Goal: Task Accomplishment & Management: Complete application form

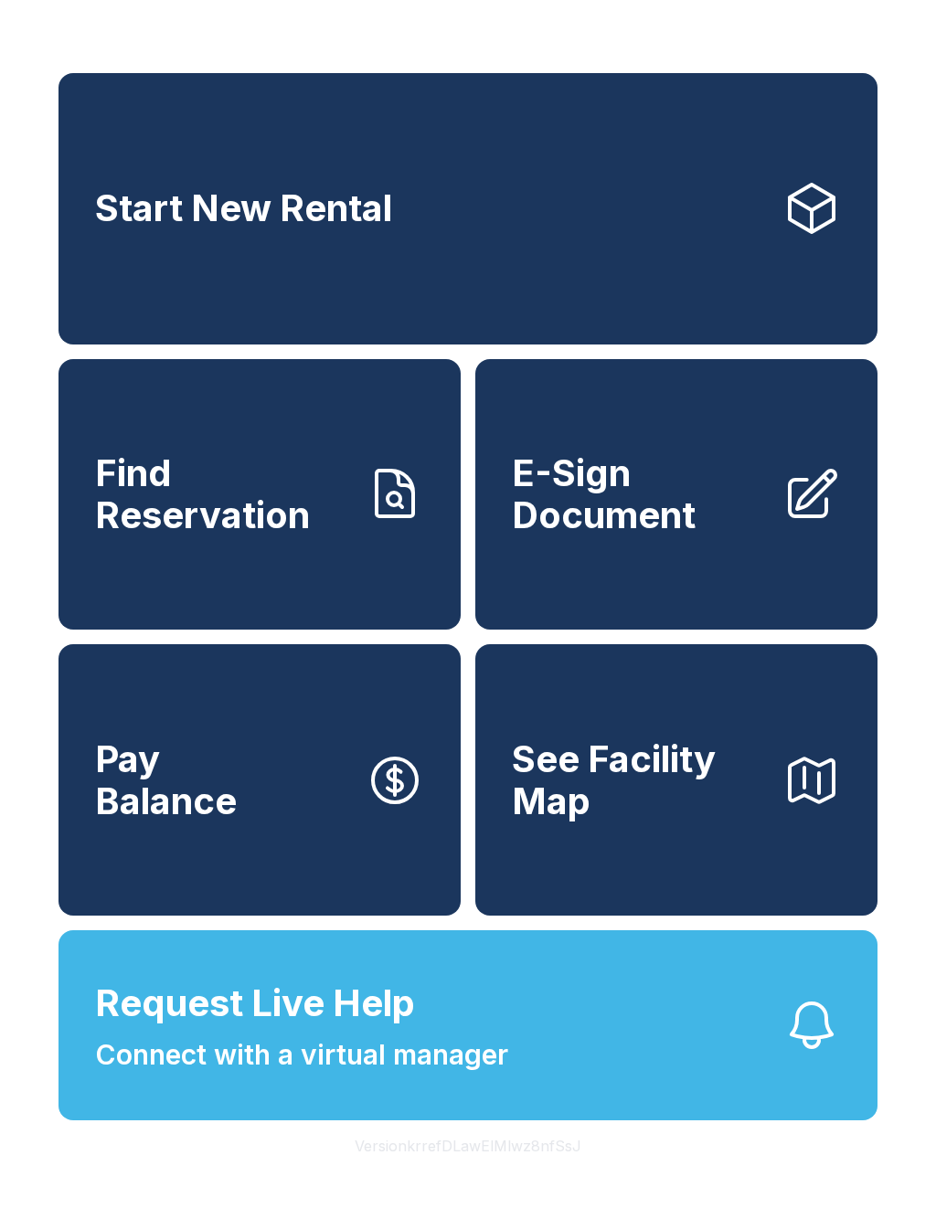
click at [756, 536] on span "E-Sign Document" at bounding box center [640, 493] width 256 height 83
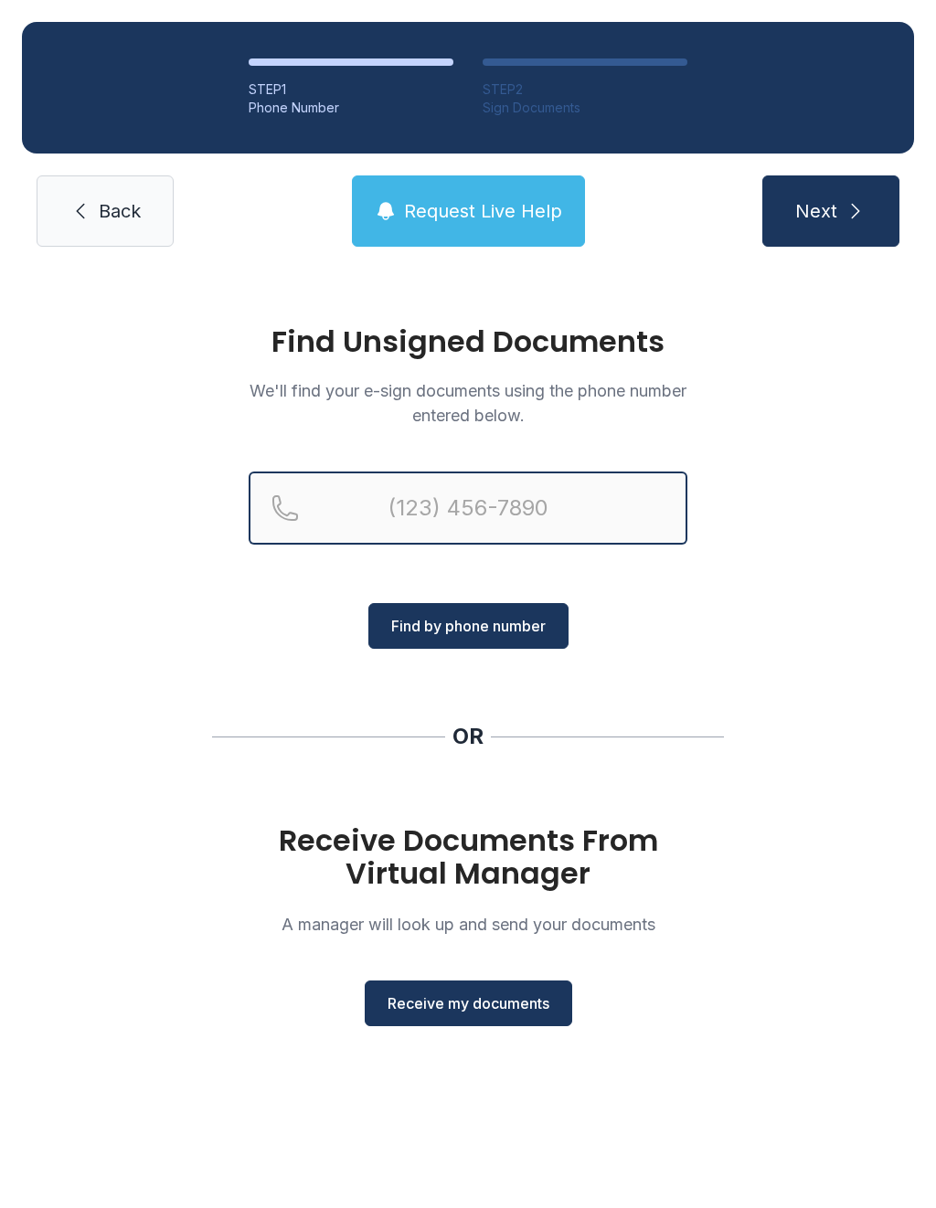
click at [499, 525] on input "Reservation phone number" at bounding box center [468, 508] width 439 height 73
type input "[PHONE_NUMBER]"
click at [830, 211] on button "Next" at bounding box center [830, 210] width 137 height 71
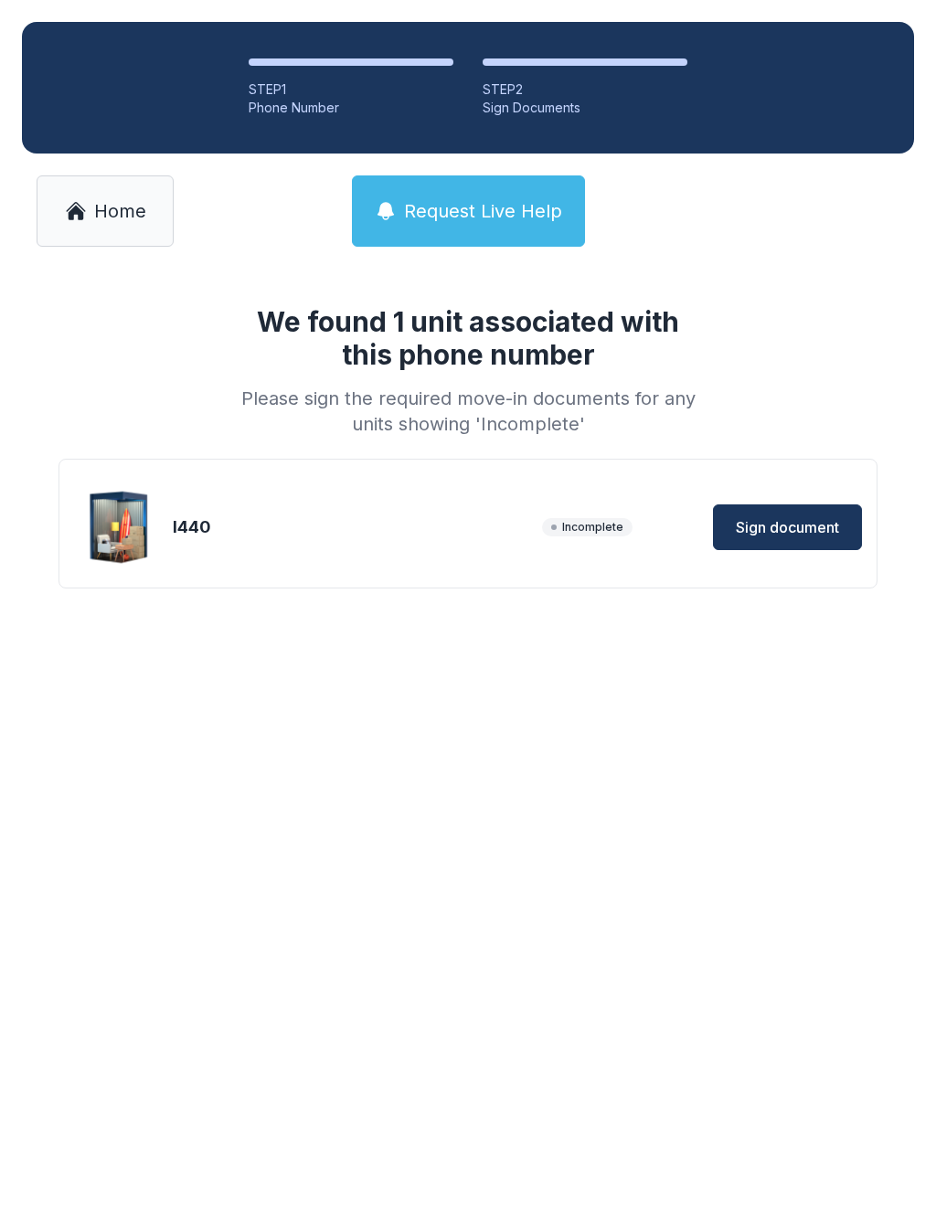
click at [781, 530] on span "Sign document" at bounding box center [787, 527] width 103 height 22
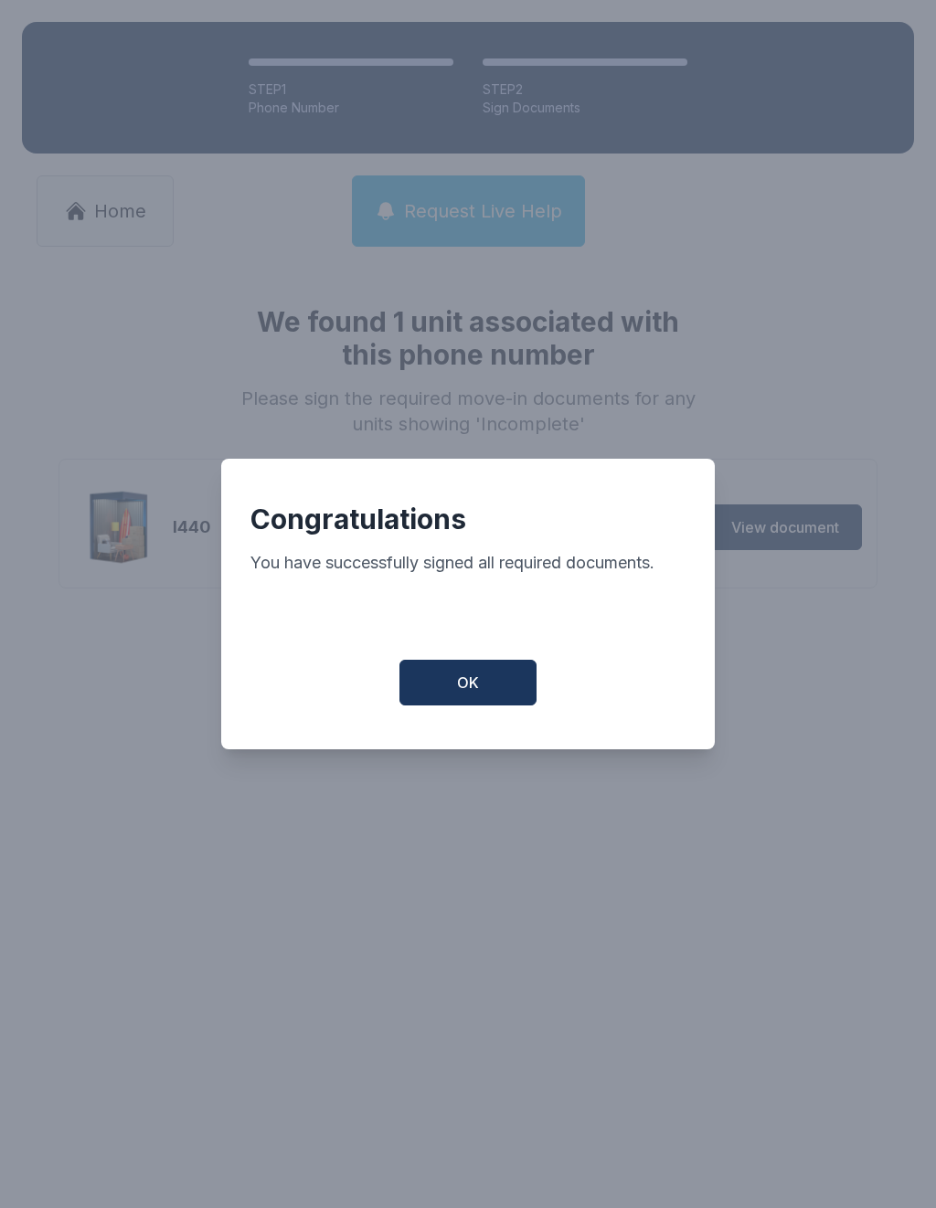
click at [483, 696] on button "OK" at bounding box center [467, 683] width 137 height 46
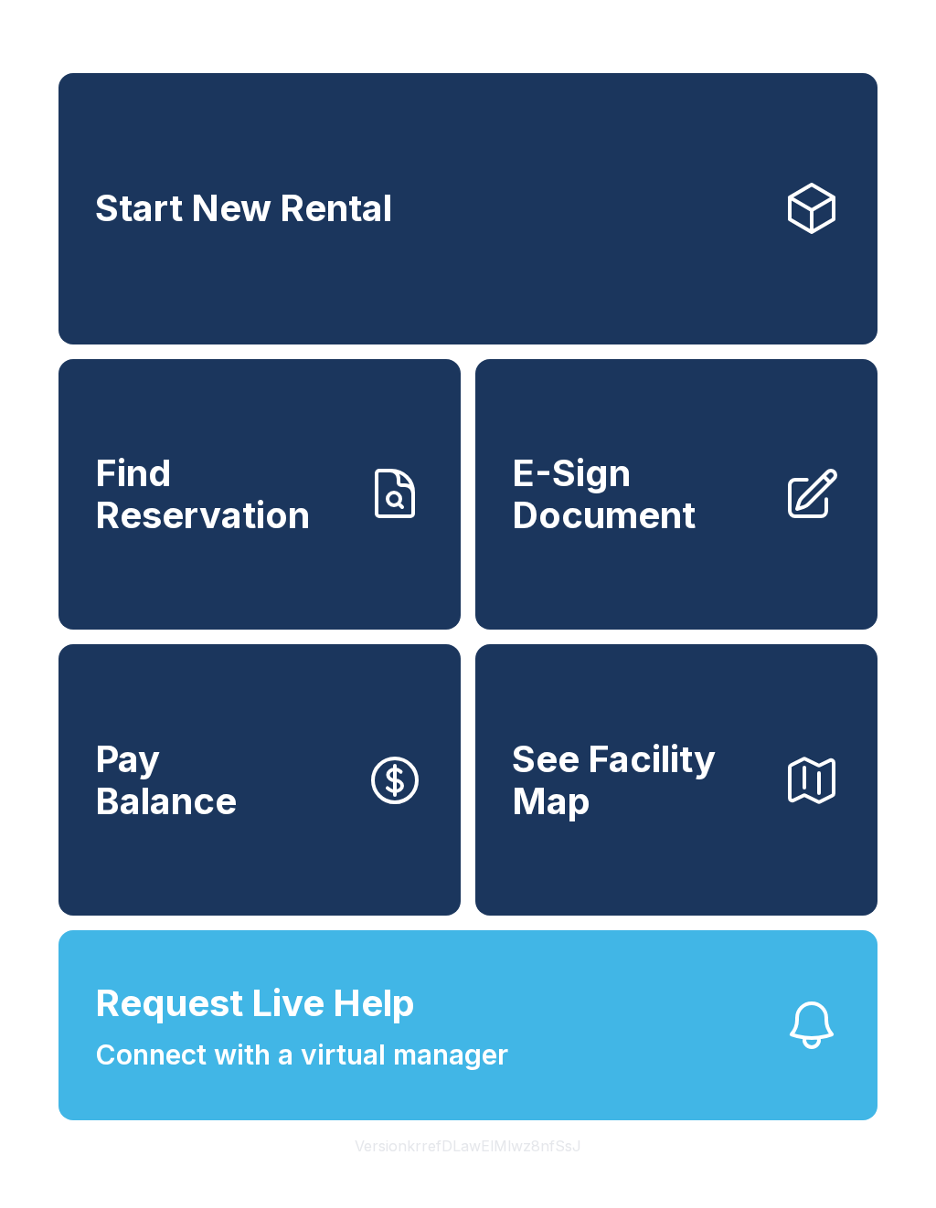
click at [185, 1076] on span "Connect with a virtual manager" at bounding box center [301, 1055] width 413 height 41
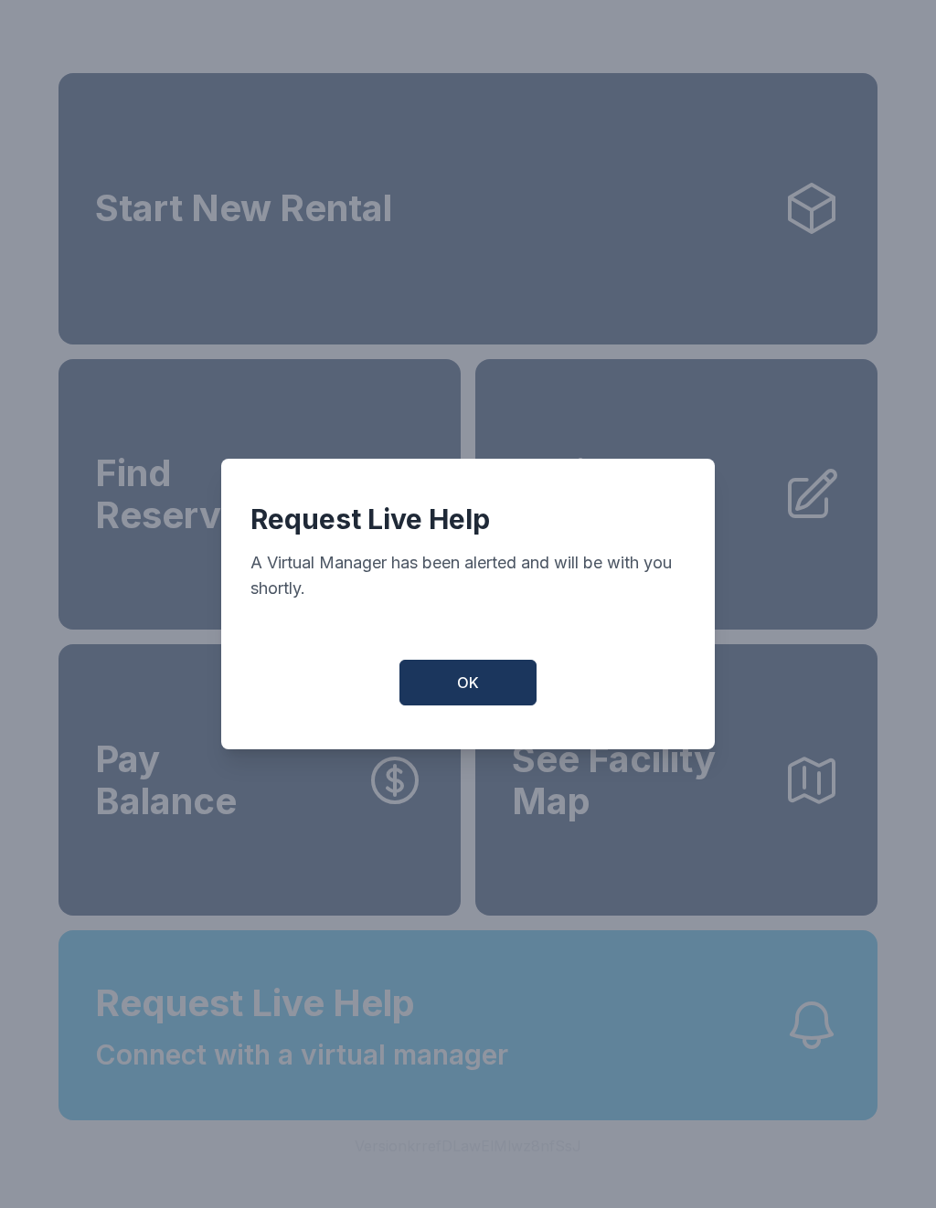
click at [458, 694] on span "OK" at bounding box center [468, 683] width 22 height 22
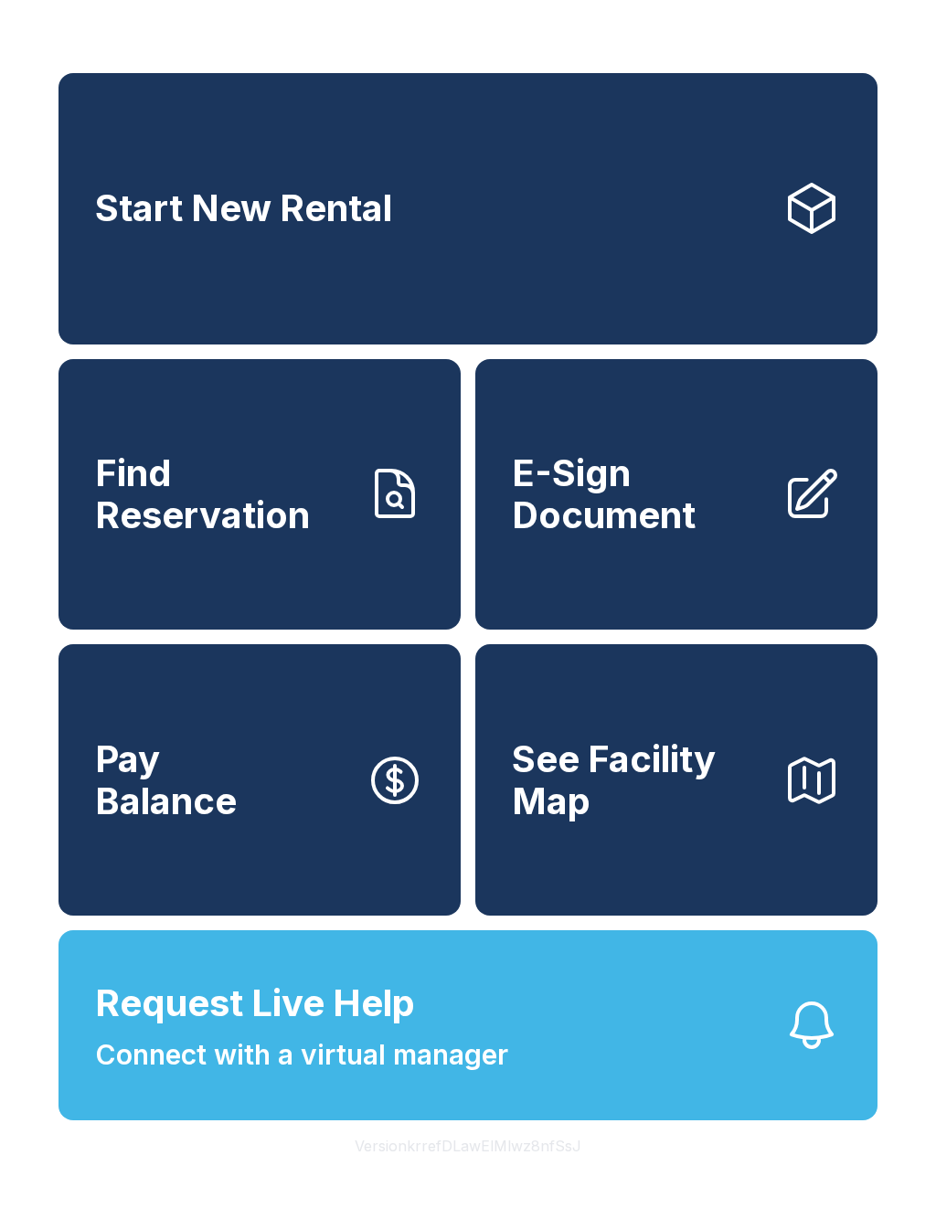
click at [780, 533] on link "E-Sign Document" at bounding box center [676, 494] width 402 height 271
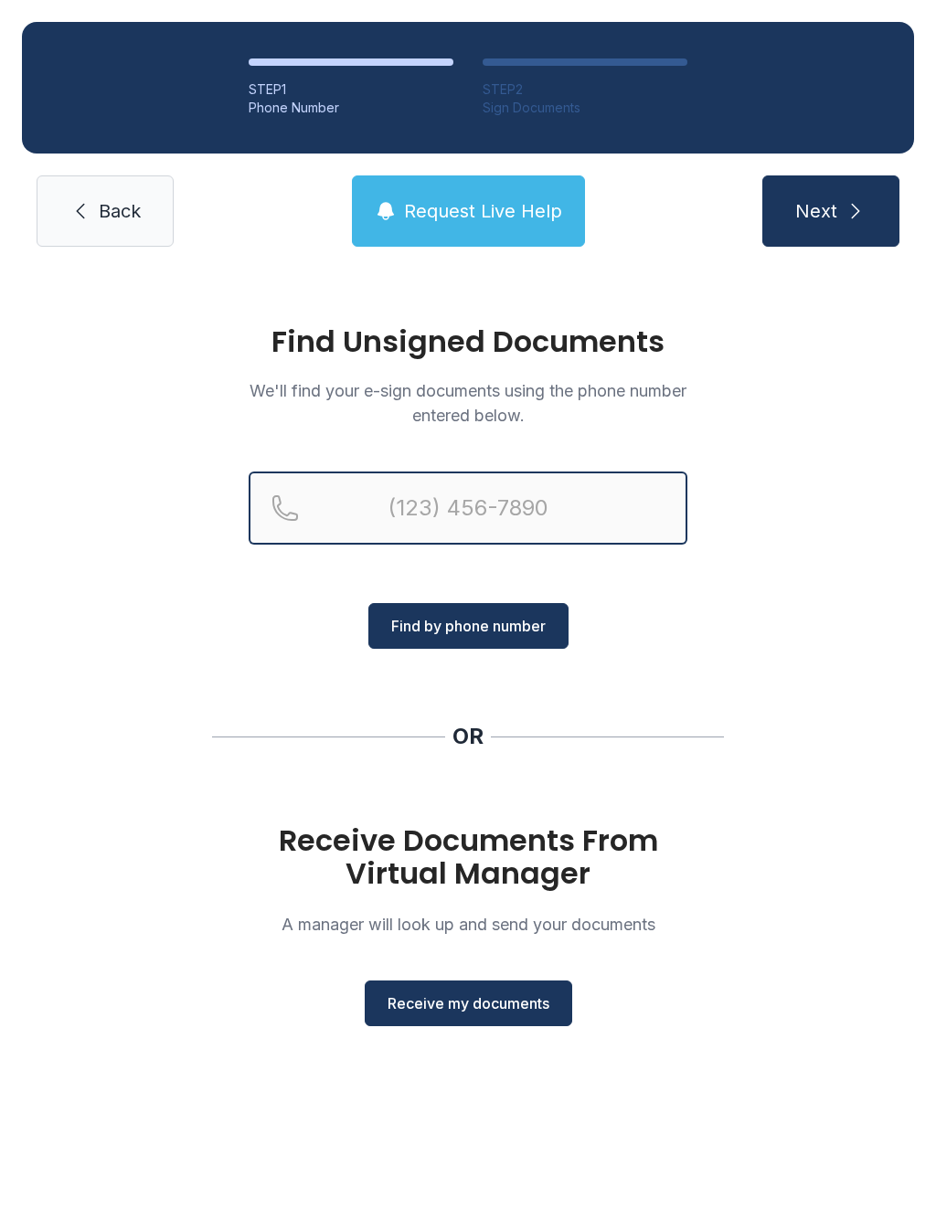
click at [499, 531] on input "Reservation phone number" at bounding box center [468, 508] width 439 height 73
type input "("
click at [870, 744] on div "Find Unsigned Documents We'll find your e-sign documents using the phone number…" at bounding box center [468, 684] width 936 height 831
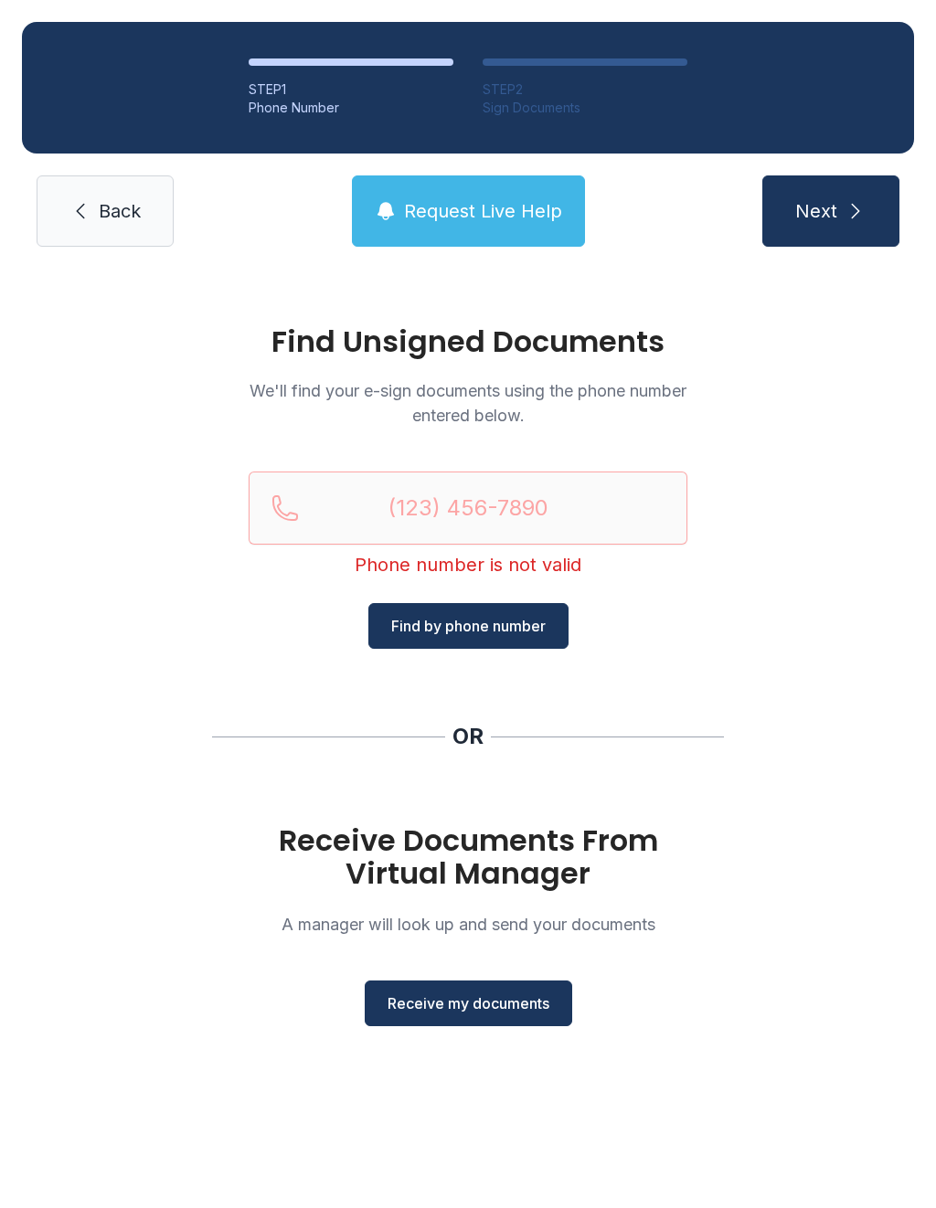
click at [462, 1016] on button "Receive my documents" at bounding box center [468, 1004] width 207 height 46
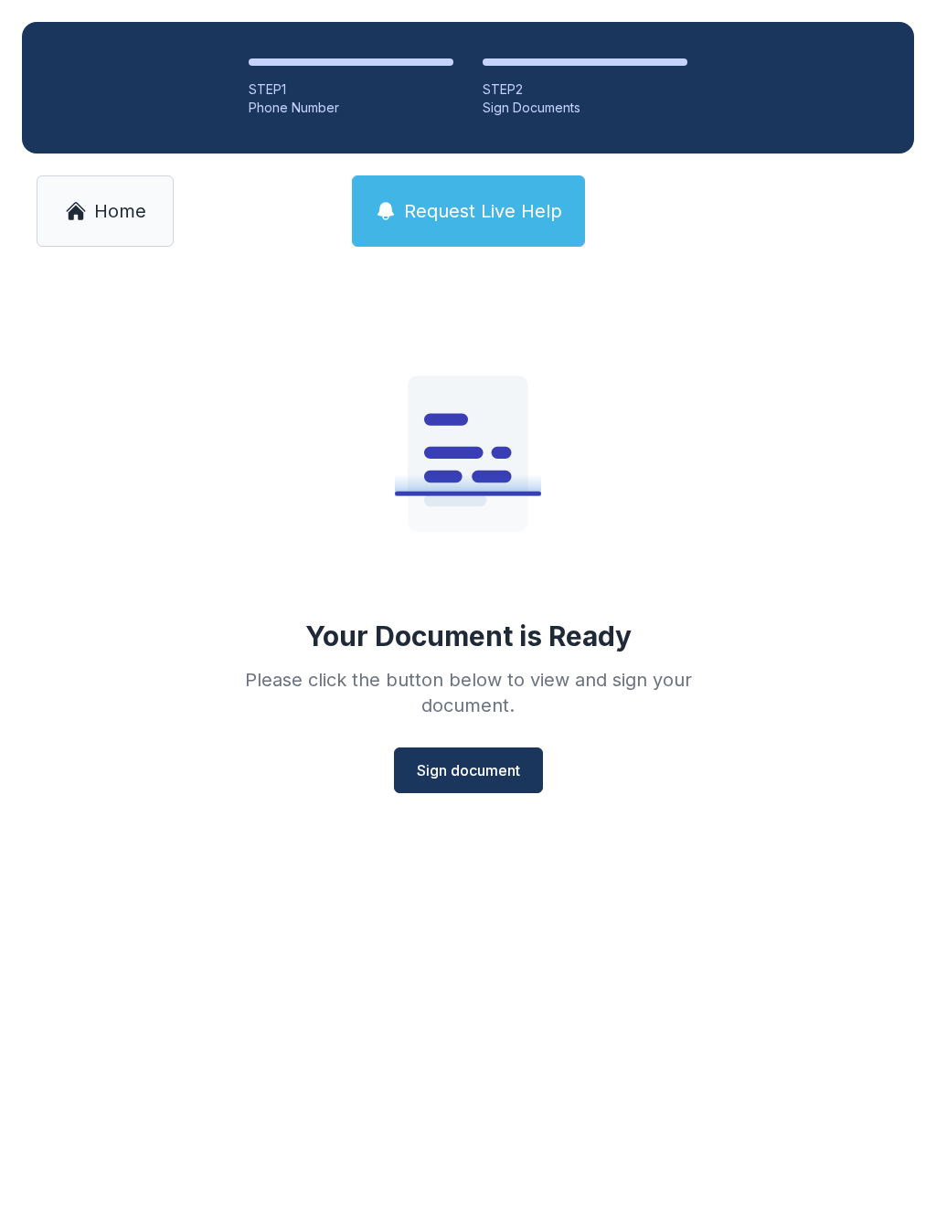
click at [454, 771] on span "Sign document" at bounding box center [468, 771] width 103 height 22
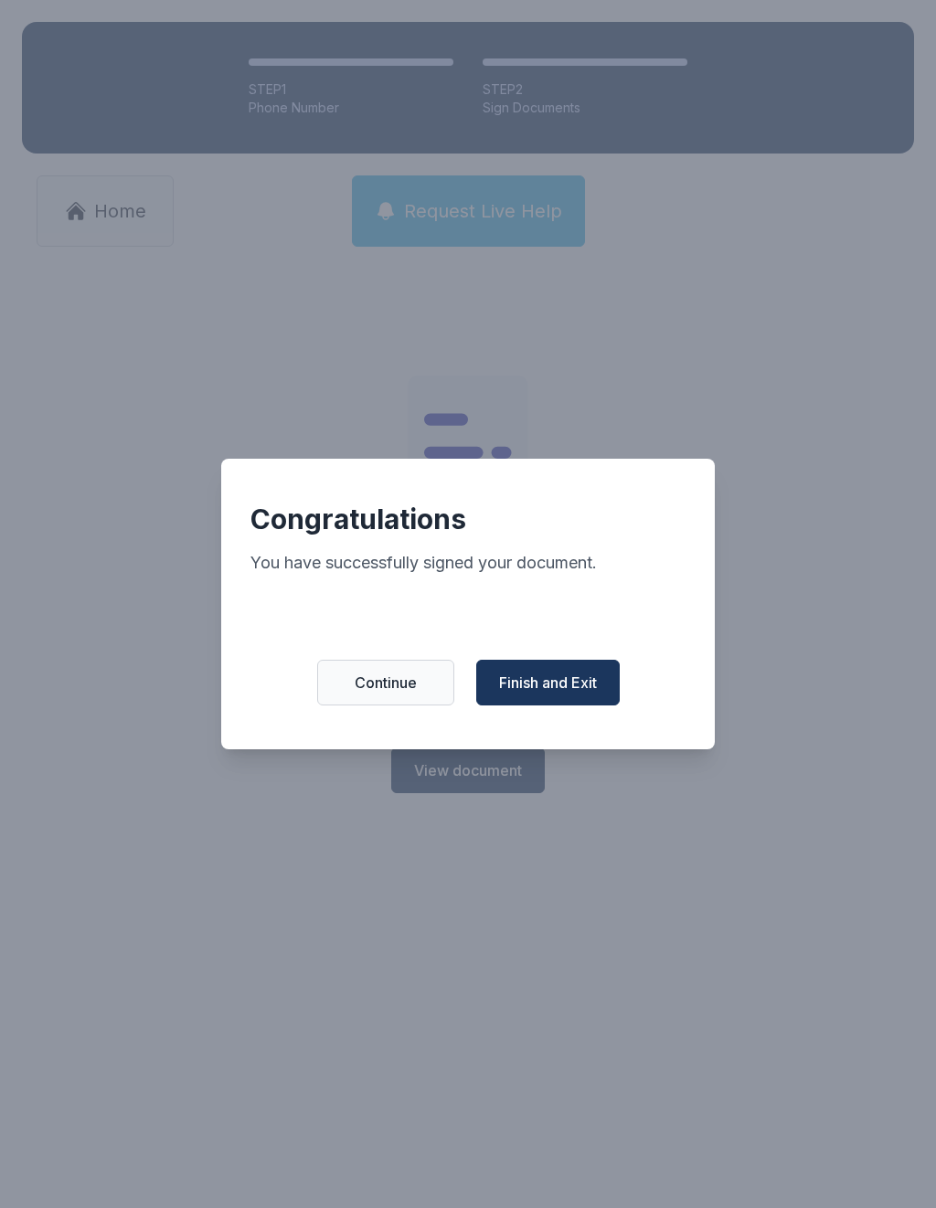
click at [566, 694] on span "Finish and Exit" at bounding box center [548, 683] width 98 height 22
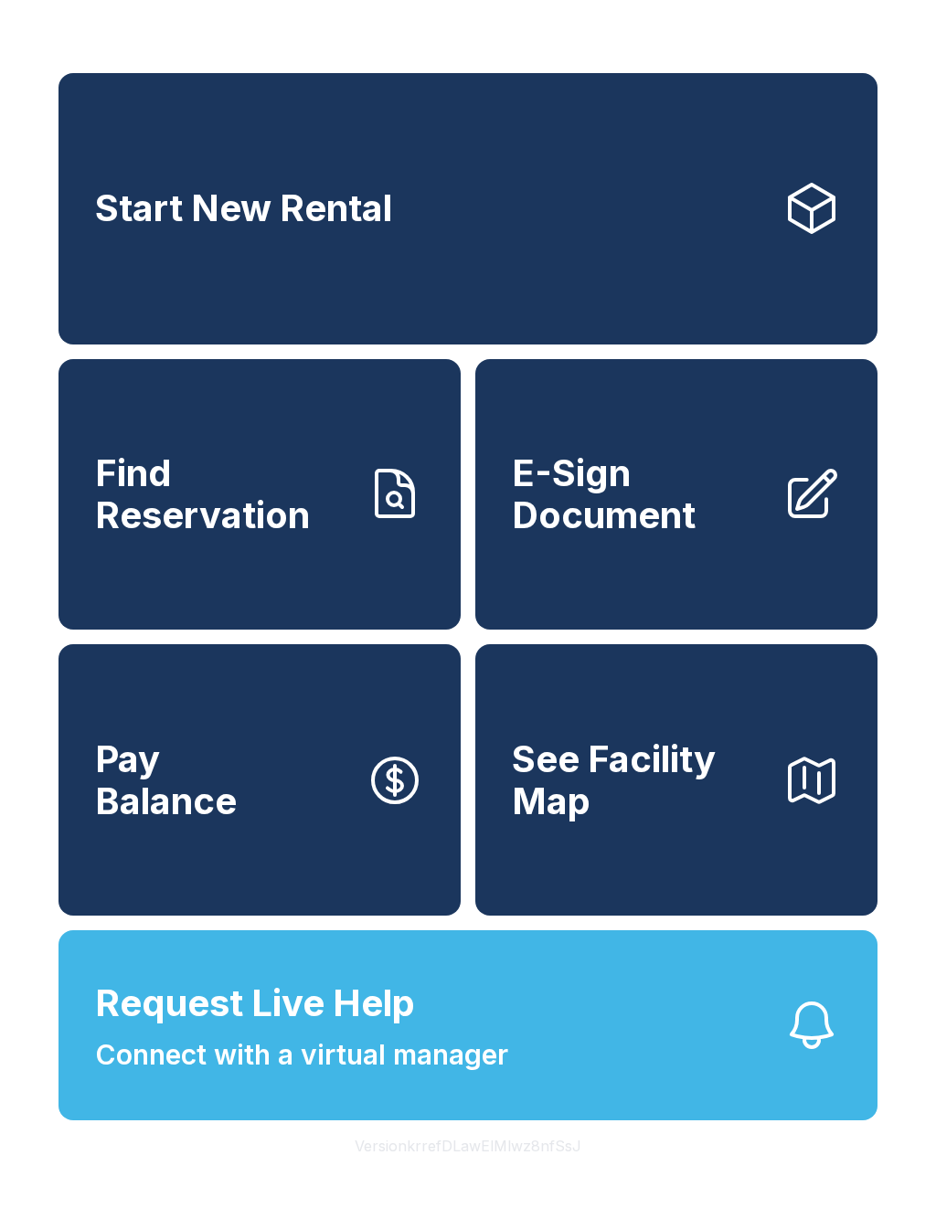
click at [673, 536] on span "E-Sign Document" at bounding box center [640, 493] width 256 height 83
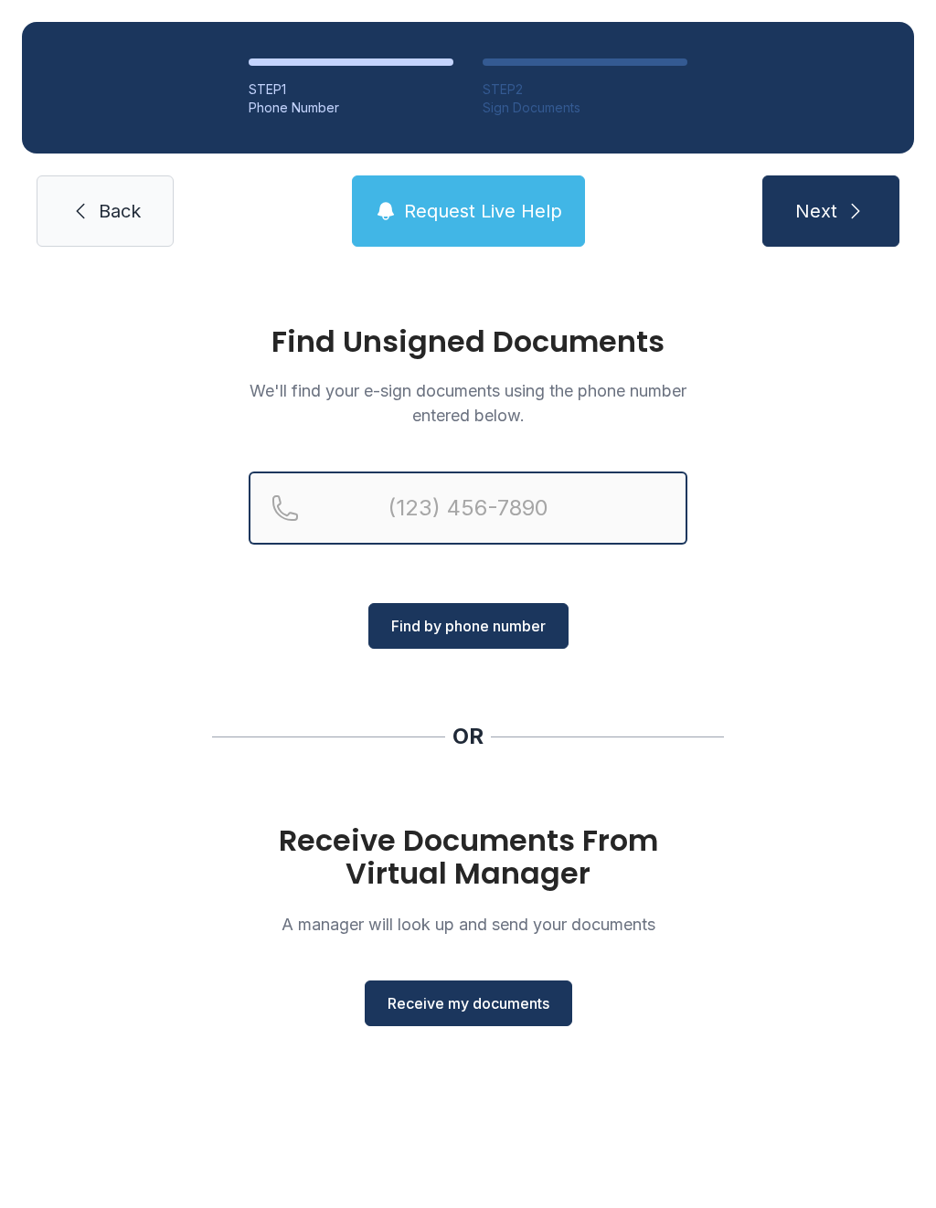
click at [512, 536] on input "Reservation phone number" at bounding box center [468, 508] width 439 height 73
type input "("
click at [796, 663] on div "Find Unsigned Documents We'll find your e-sign documents using the phone number…" at bounding box center [468, 684] width 936 height 831
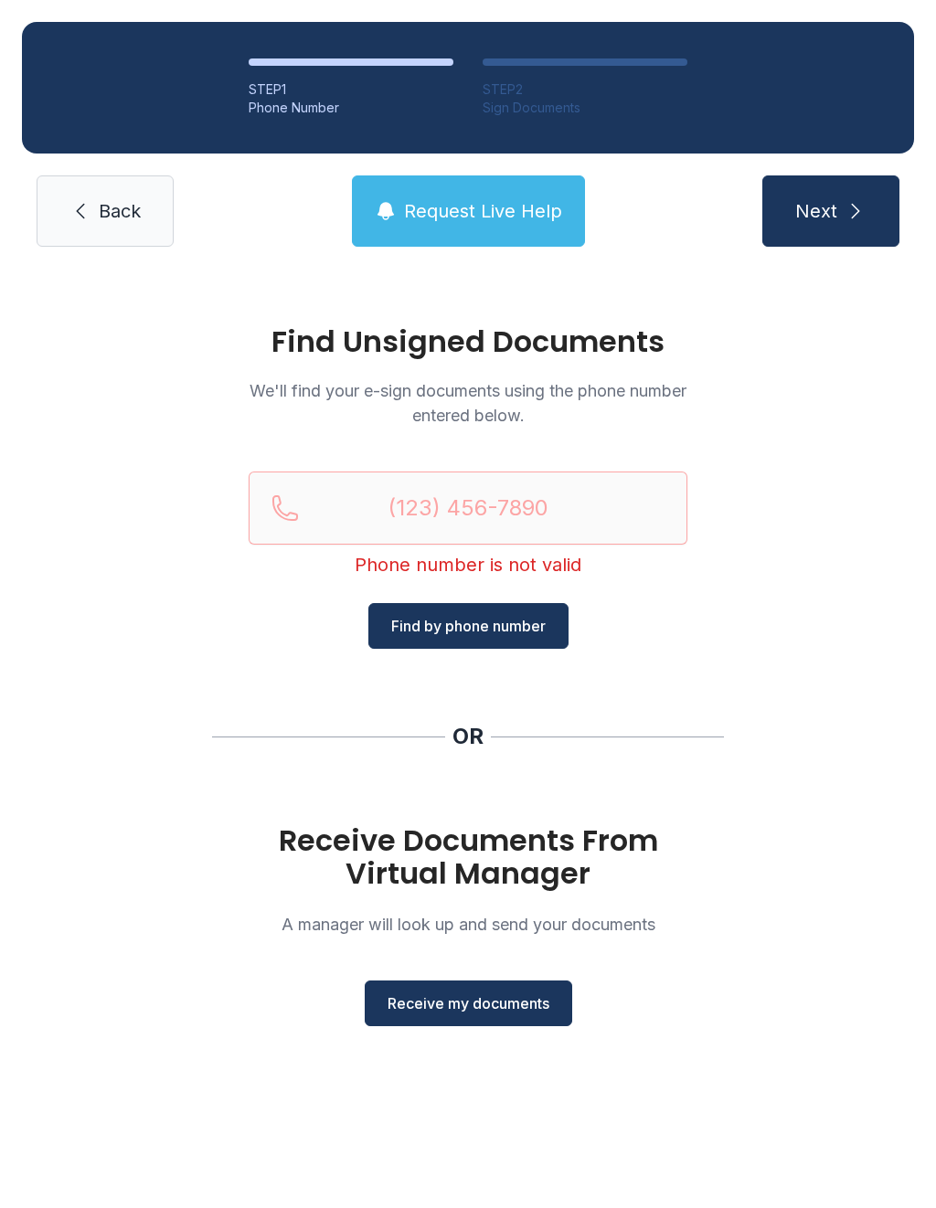
click at [434, 1011] on span "Receive my documents" at bounding box center [469, 1004] width 162 height 22
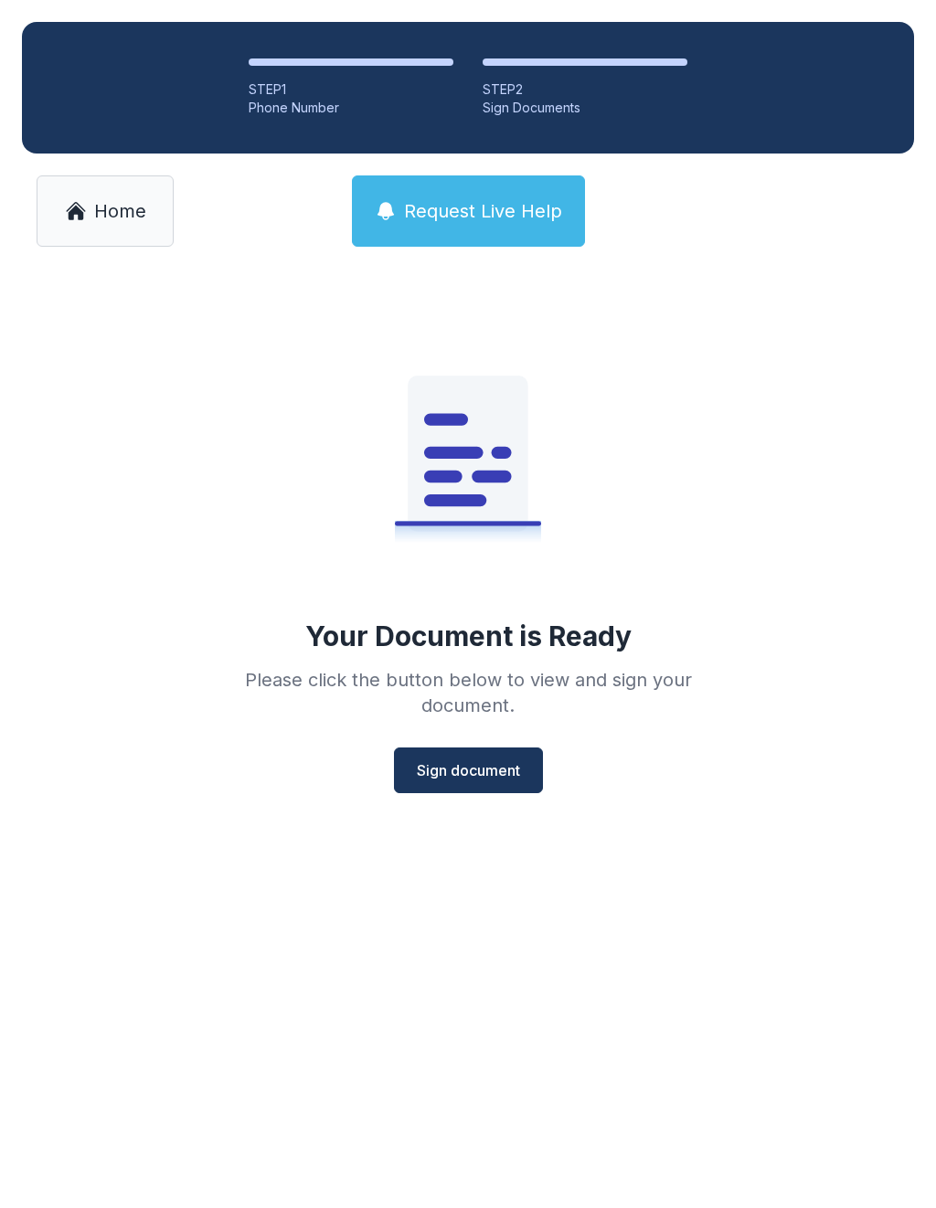
click at [446, 786] on button "Sign document" at bounding box center [468, 771] width 149 height 46
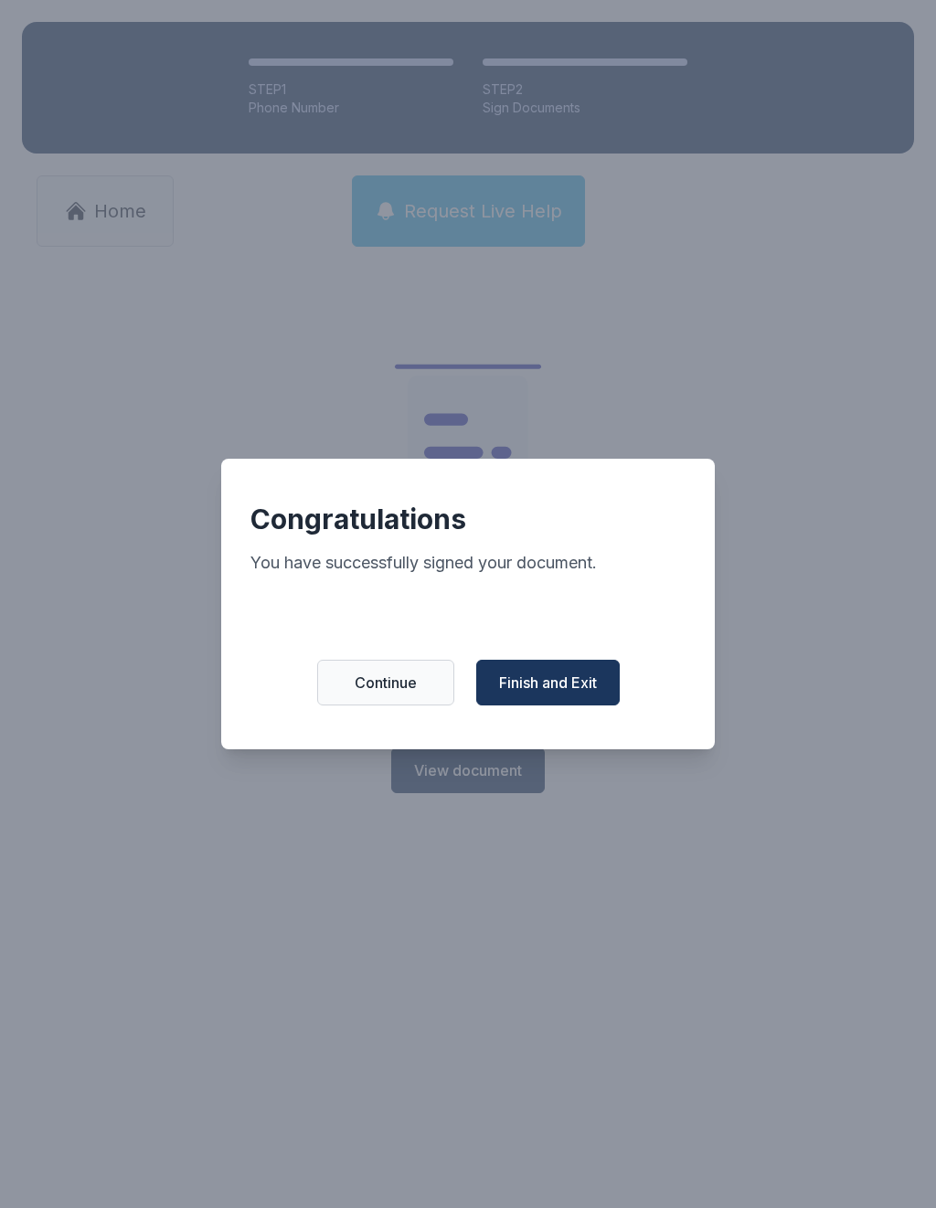
click at [550, 706] on button "Finish and Exit" at bounding box center [547, 683] width 143 height 46
